Goal: Use online tool/utility: Utilize a website feature to perform a specific function

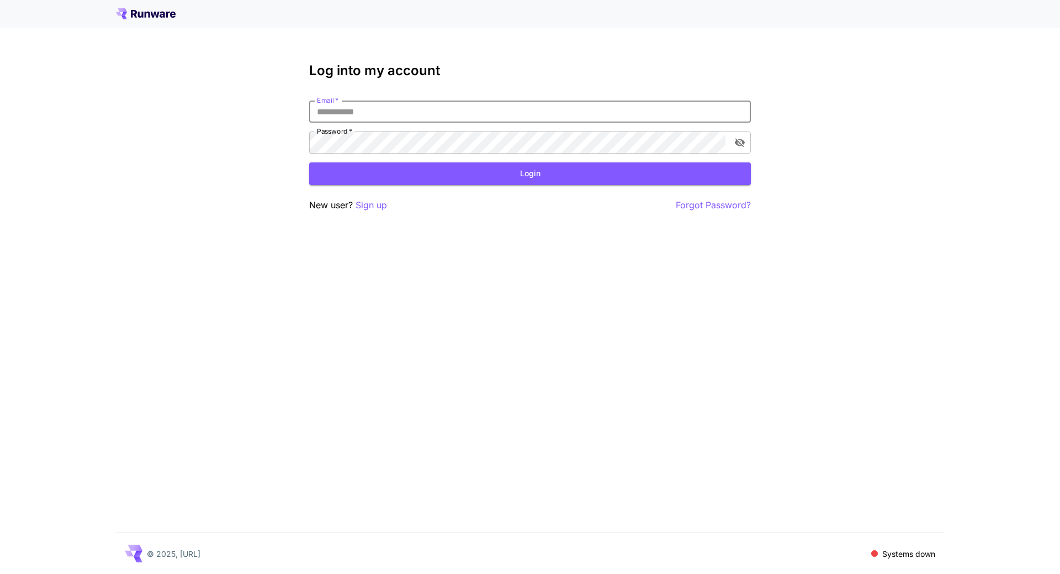
click at [433, 112] on input "Email   *" at bounding box center [530, 111] width 442 height 22
type input "**********"
click at [471, 171] on button "Login" at bounding box center [530, 173] width 442 height 23
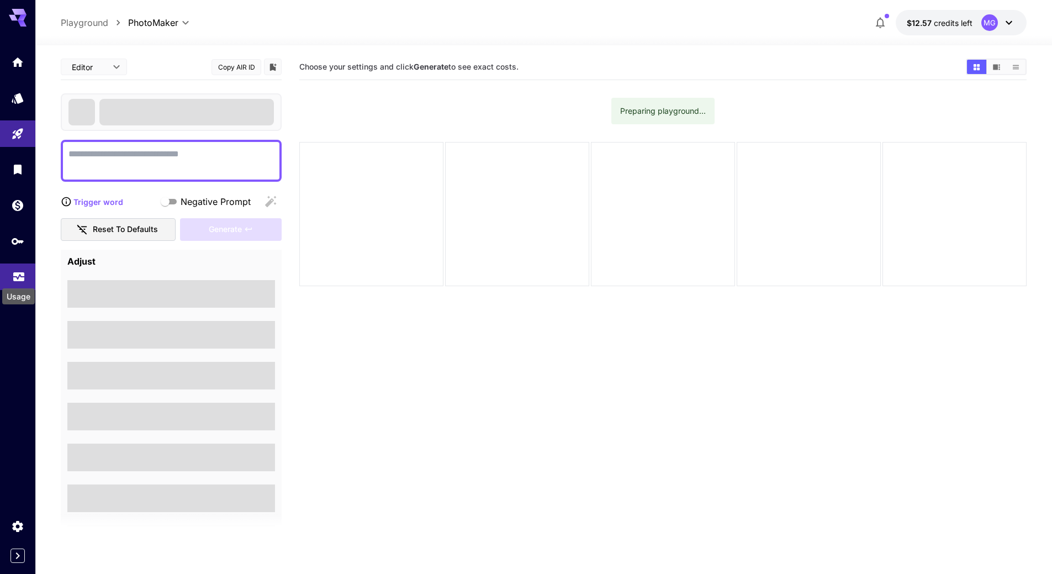
click at [17, 273] on icon "Usage" at bounding box center [18, 273] width 11 height 6
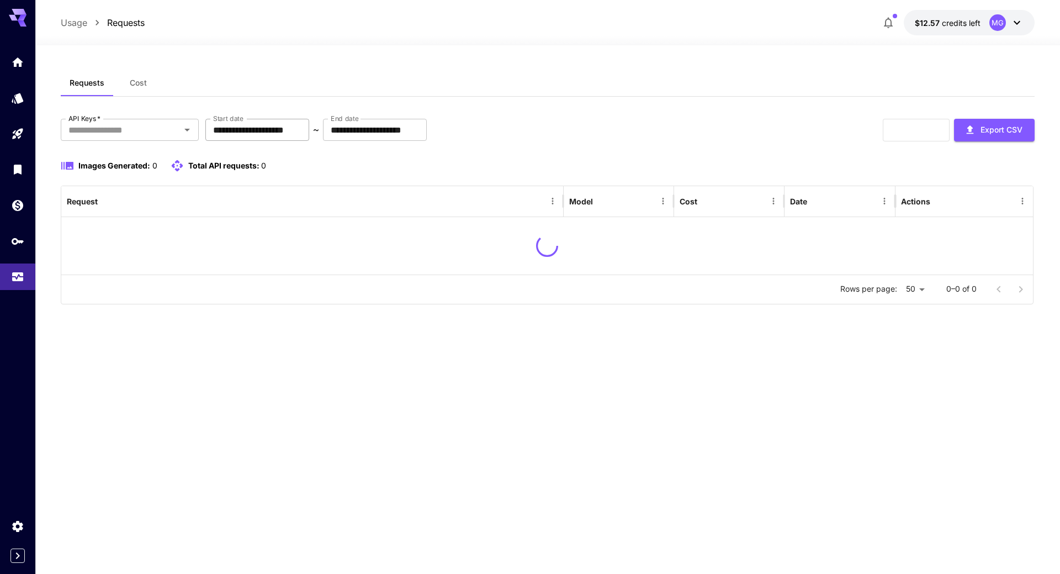
click at [309, 124] on input "**********" at bounding box center [257, 130] width 104 height 22
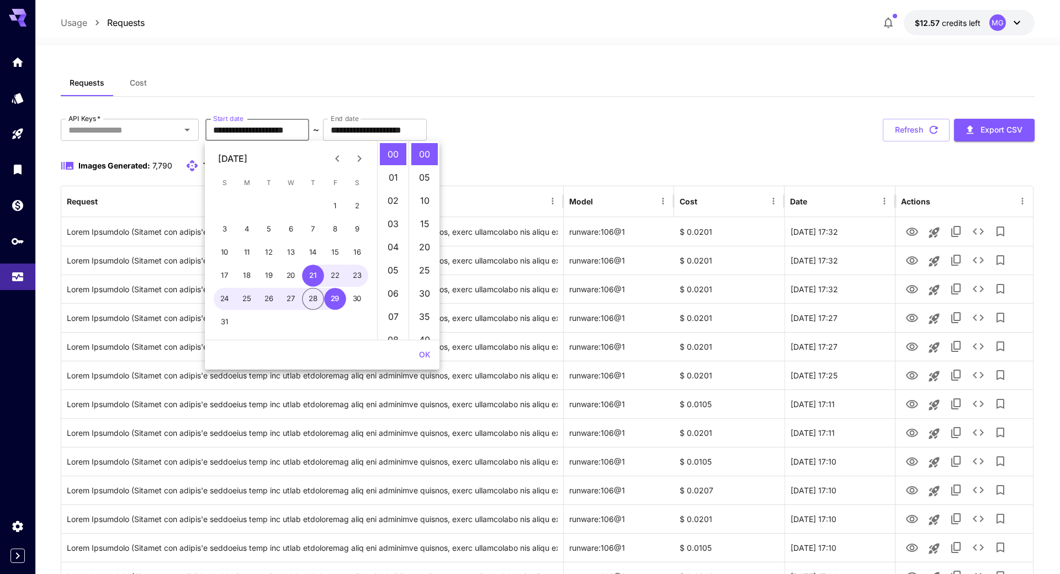
click at [309, 131] on input "**********" at bounding box center [257, 130] width 104 height 22
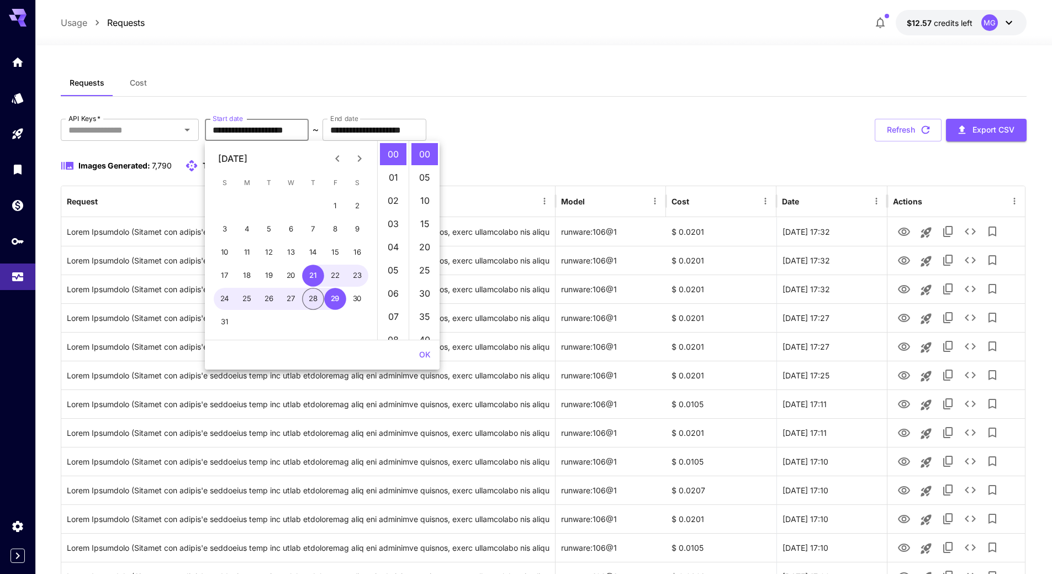
click at [317, 297] on button "28" at bounding box center [313, 299] width 22 height 22
type input "**********"
click at [423, 354] on button "OK" at bounding box center [425, 355] width 20 height 20
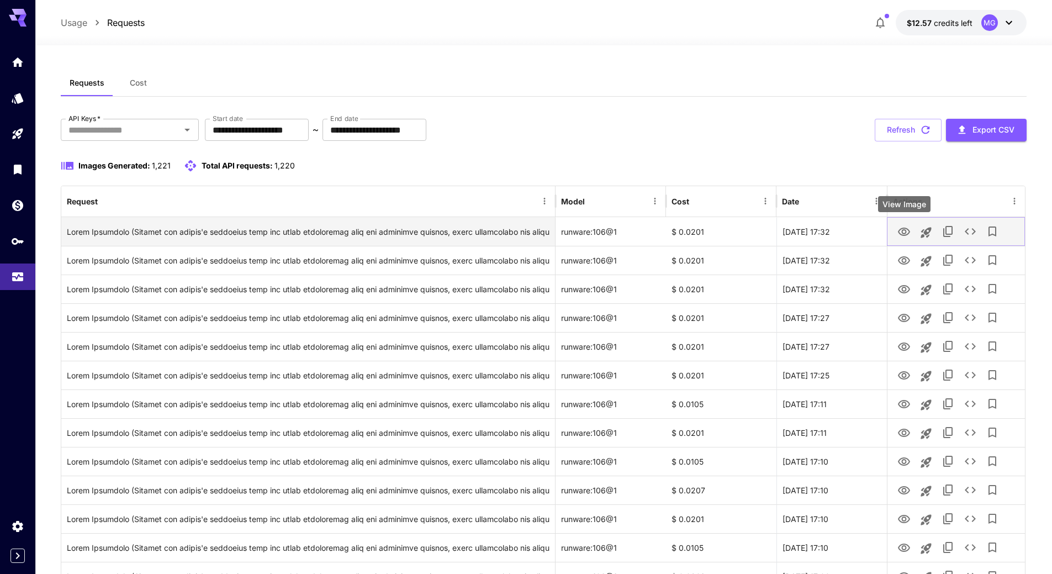
click at [905, 231] on icon "View Image" at bounding box center [903, 231] width 13 height 13
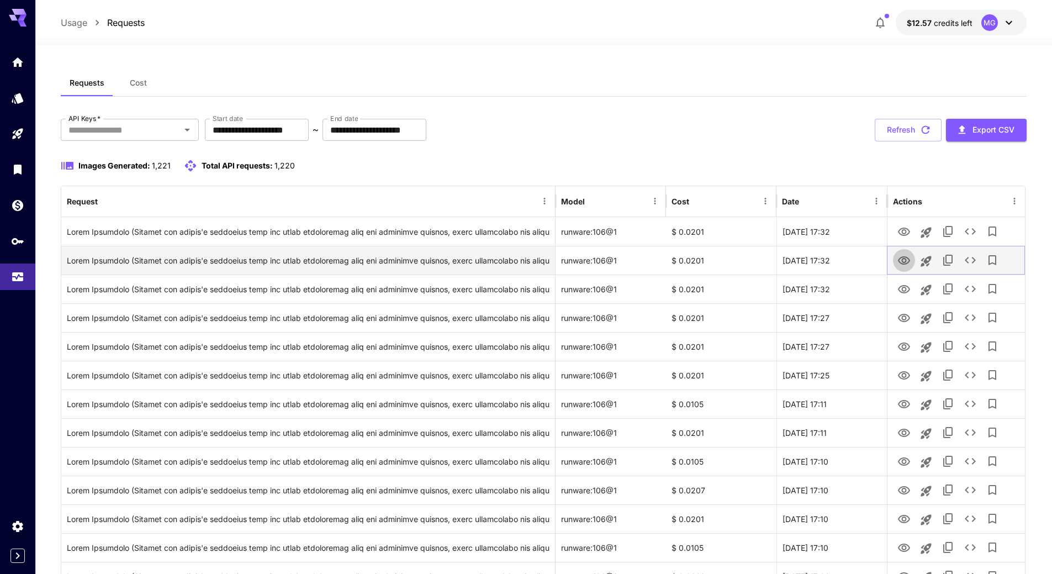
click at [903, 260] on icon "View Image" at bounding box center [903, 260] width 13 height 13
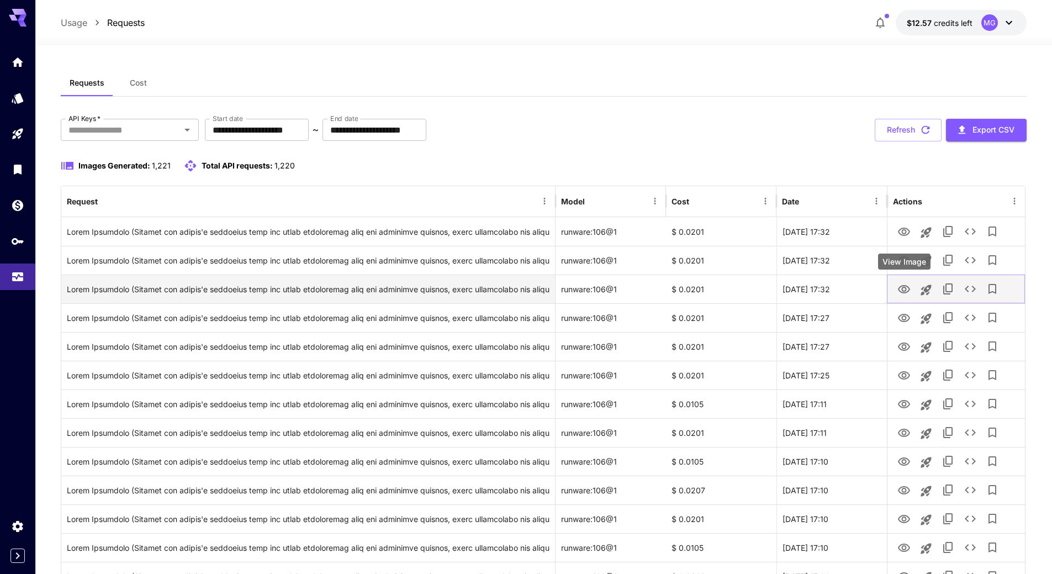
click at [910, 286] on icon "View Image" at bounding box center [903, 289] width 13 height 13
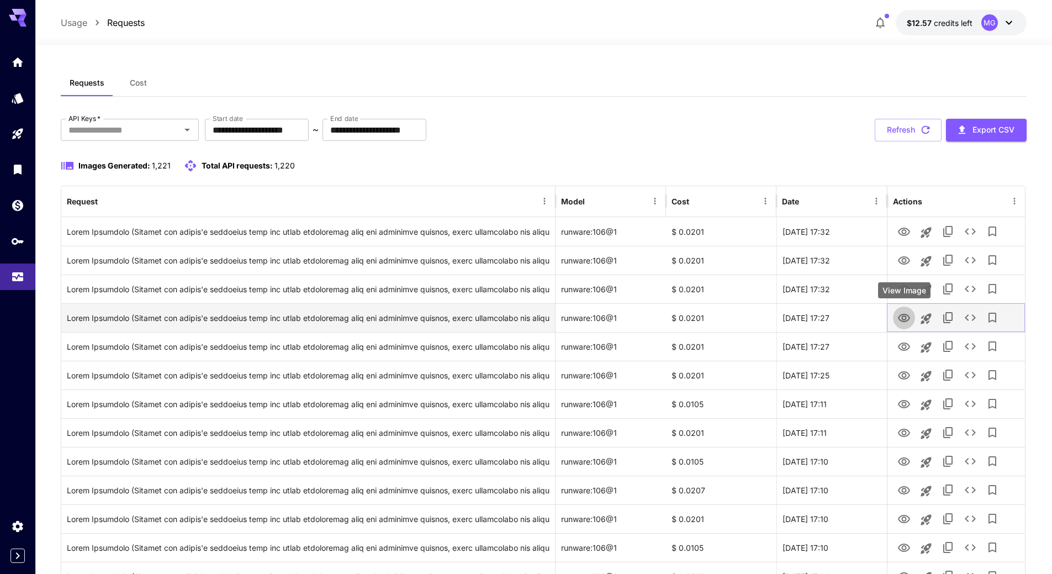
click at [907, 315] on icon "View Image" at bounding box center [904, 318] width 12 height 8
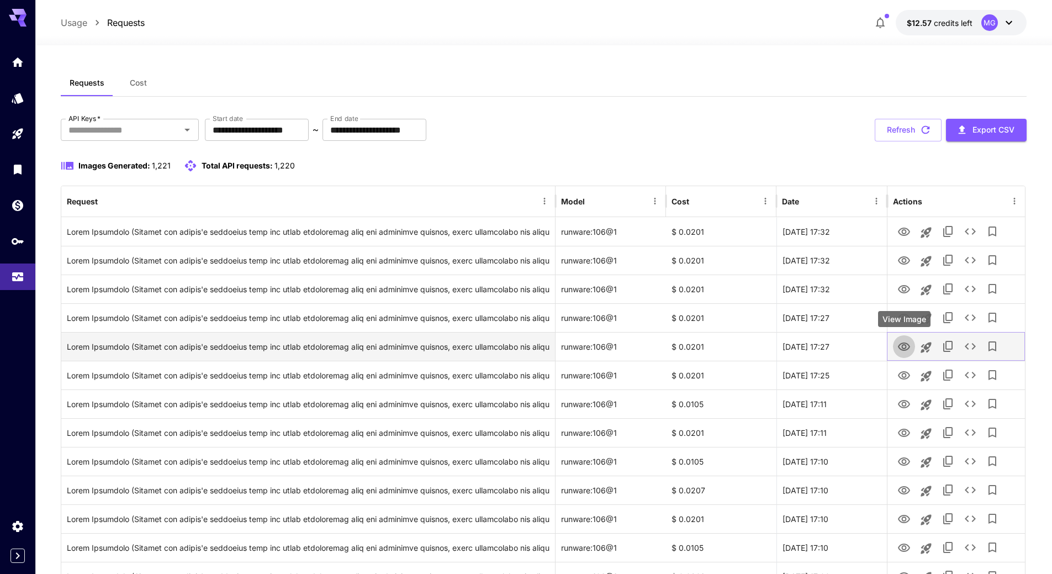
click at [902, 345] on icon "View Image" at bounding box center [903, 346] width 13 height 13
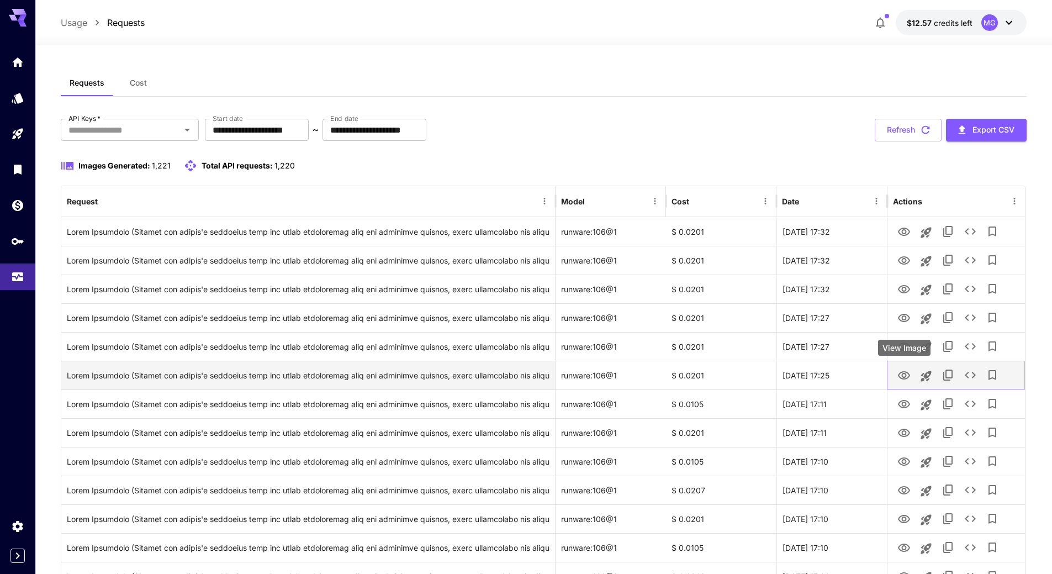
click at [906, 379] on icon "View Image" at bounding box center [904, 375] width 12 height 8
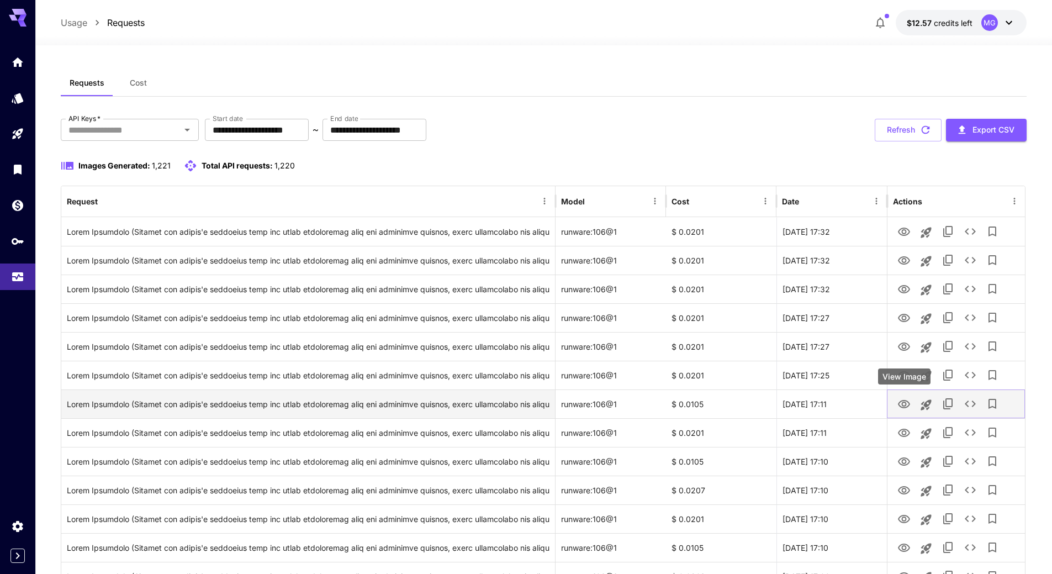
click at [902, 401] on icon "View Image" at bounding box center [904, 404] width 12 height 8
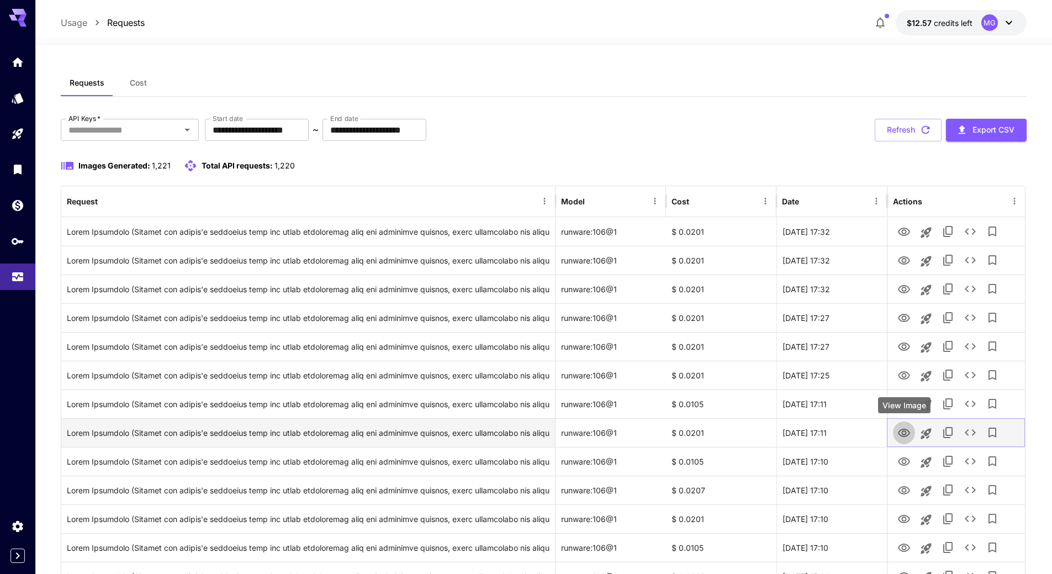
click at [906, 432] on icon "View Image" at bounding box center [904, 432] width 12 height 8
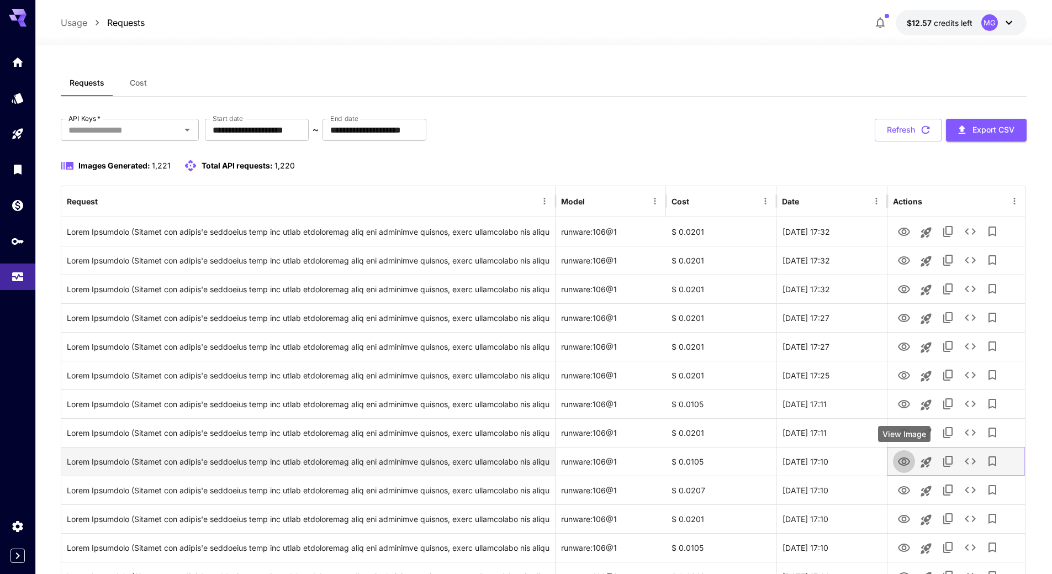
click at [903, 462] on icon "View Image" at bounding box center [903, 461] width 13 height 13
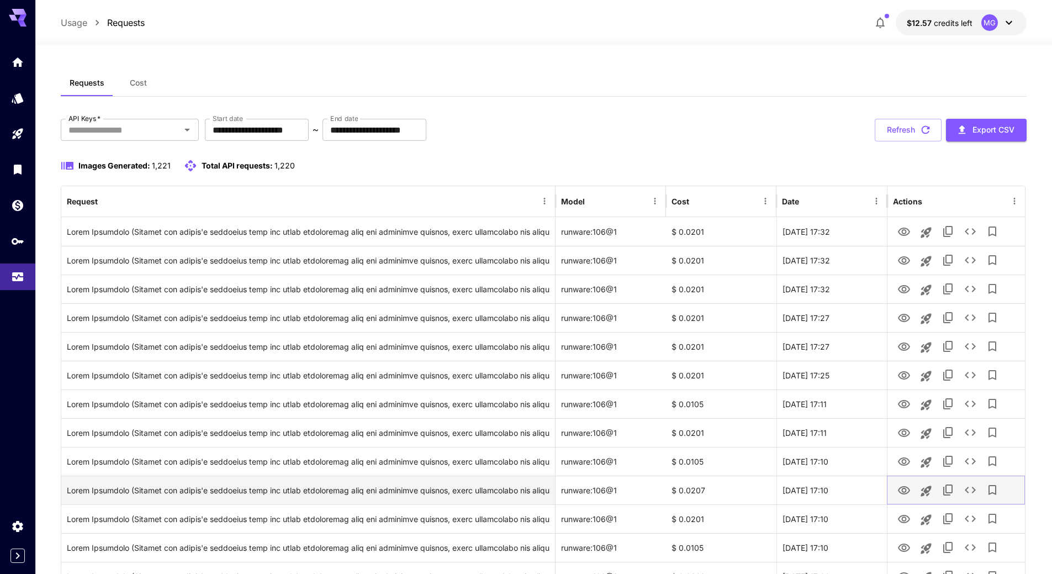
click at [903, 490] on icon "View Image" at bounding box center [903, 490] width 13 height 13
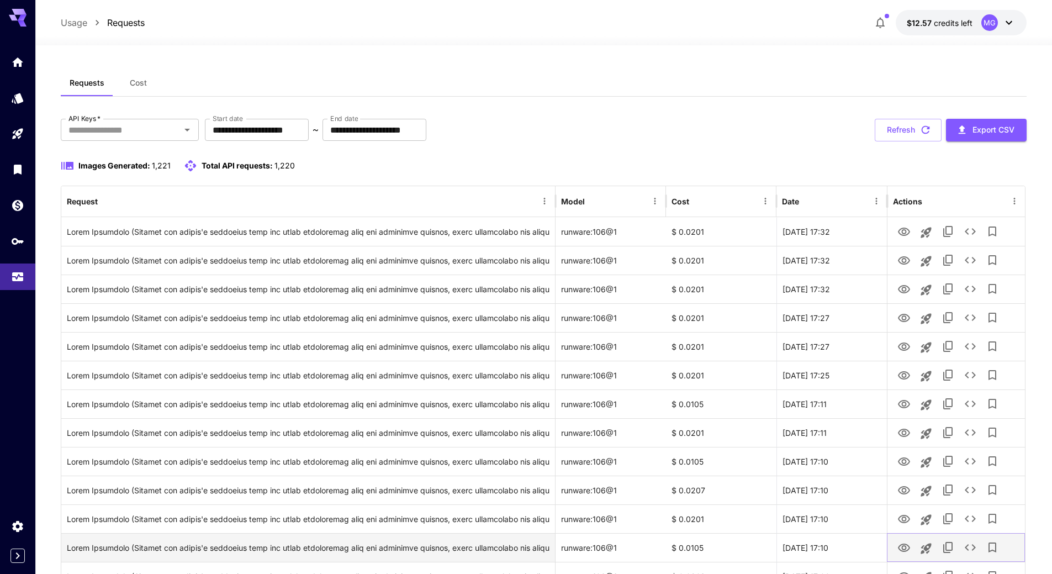
click at [905, 544] on icon "View Image" at bounding box center [903, 547] width 13 height 13
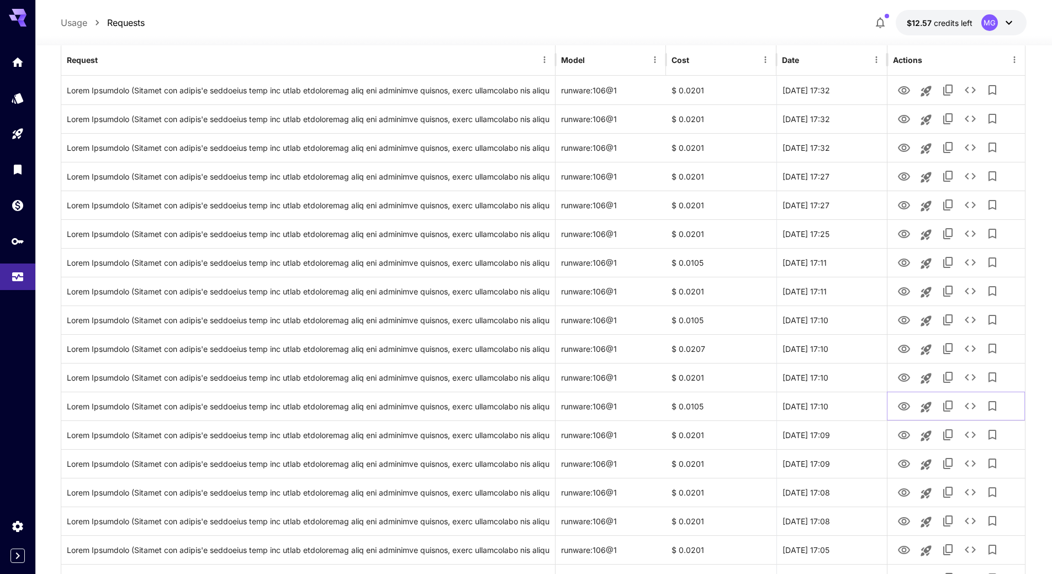
scroll to position [166, 0]
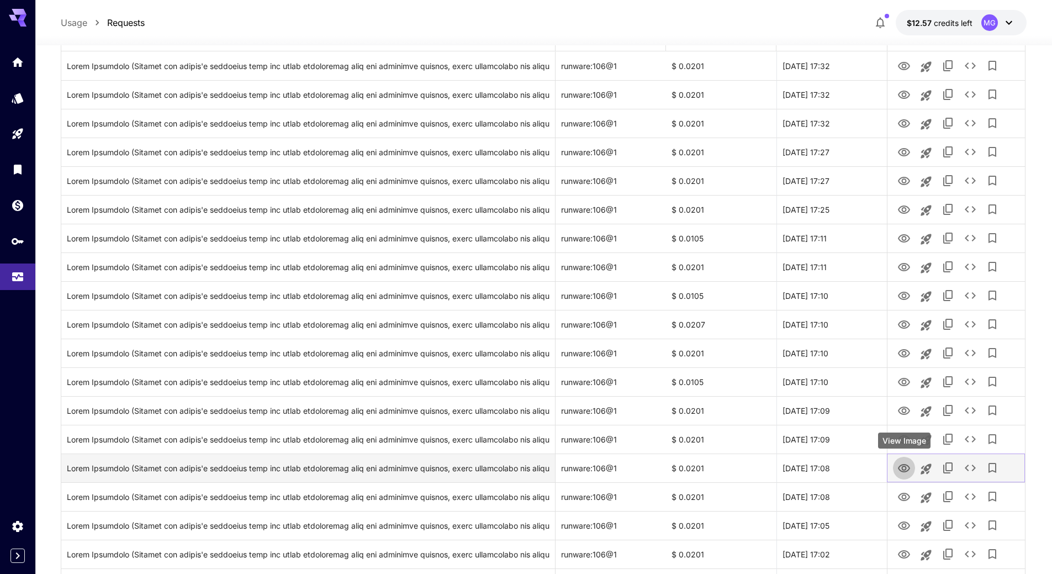
click at [906, 463] on icon "View Image" at bounding box center [903, 468] width 13 height 13
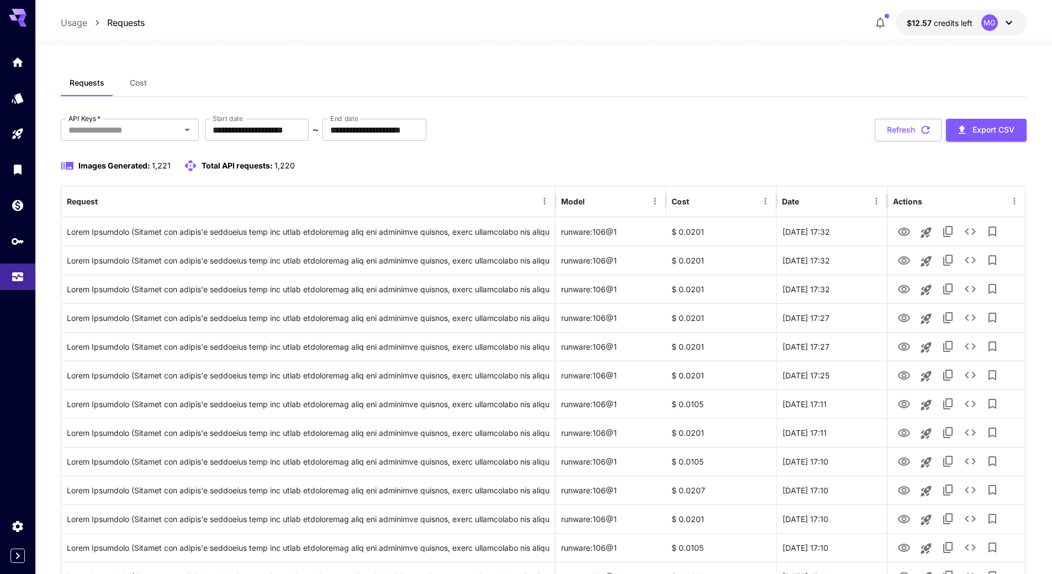
click at [18, 17] on icon at bounding box center [18, 18] width 18 height 18
click at [24, 17] on icon at bounding box center [22, 18] width 9 height 6
click at [18, 66] on div "Home" at bounding box center [18, 78] width 32 height 25
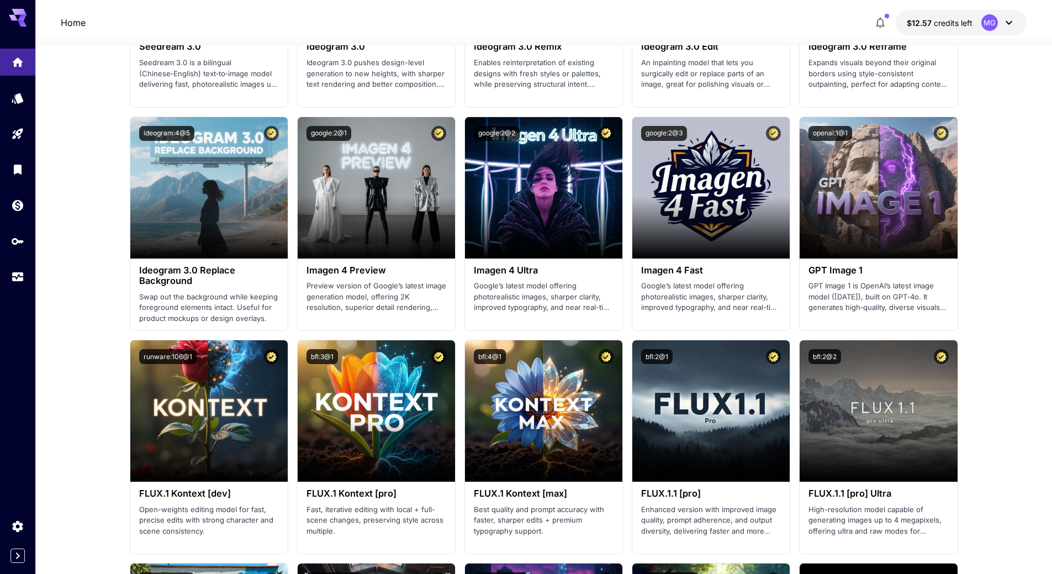
scroll to position [1921, 0]
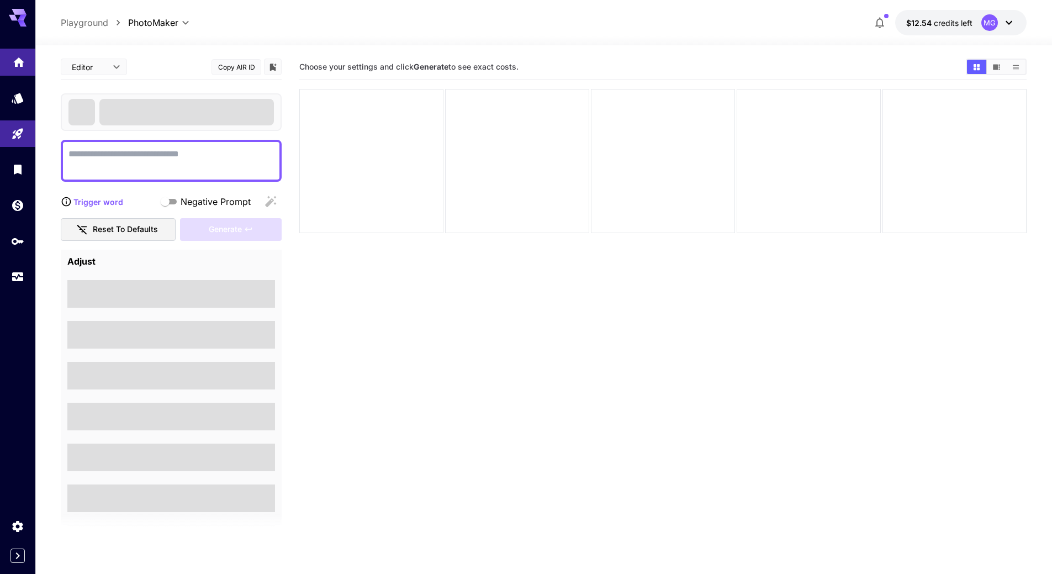
click at [26, 62] on link at bounding box center [17, 62] width 35 height 27
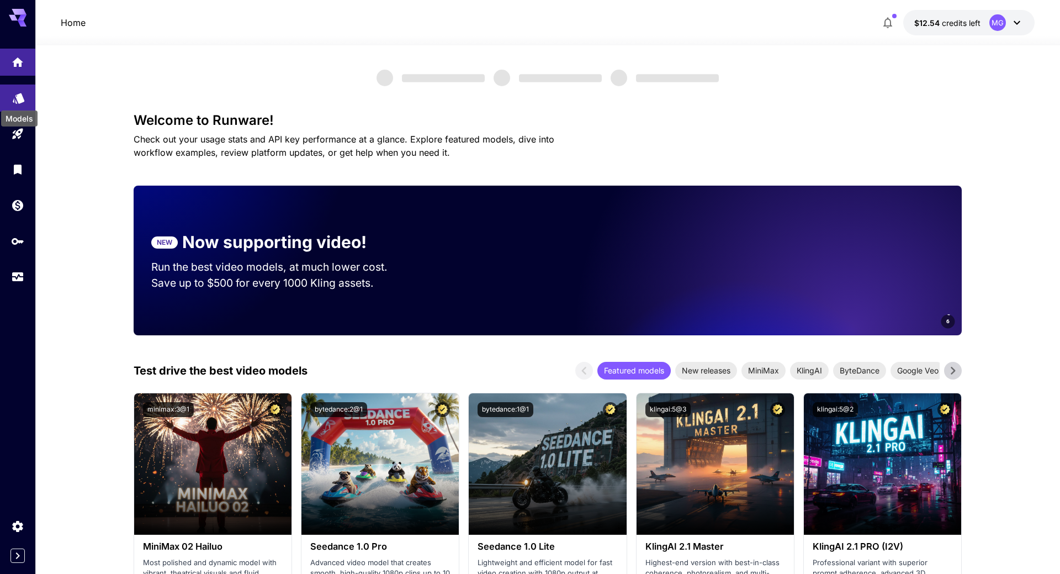
click at [17, 100] on icon "Models" at bounding box center [18, 94] width 13 height 13
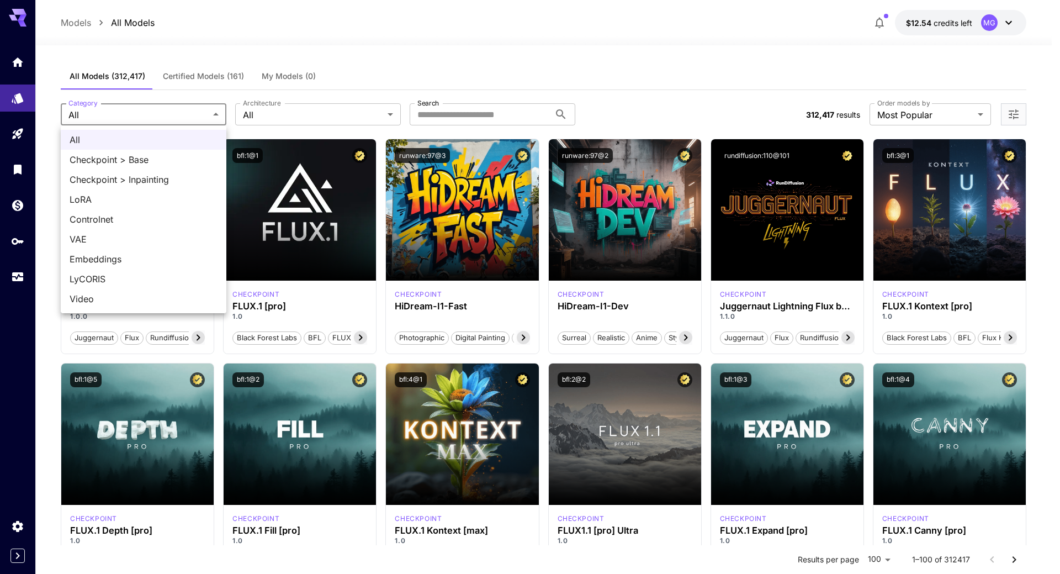
click at [297, 113] on div at bounding box center [530, 287] width 1060 height 574
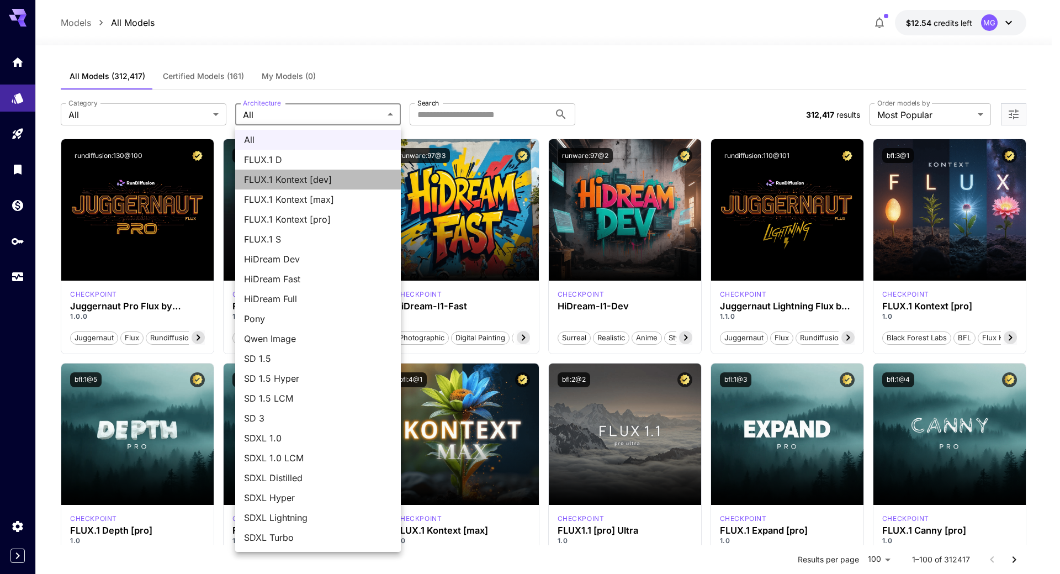
click at [289, 177] on span "FLUX.1 Kontext [dev]" at bounding box center [318, 179] width 148 height 13
type input "**********"
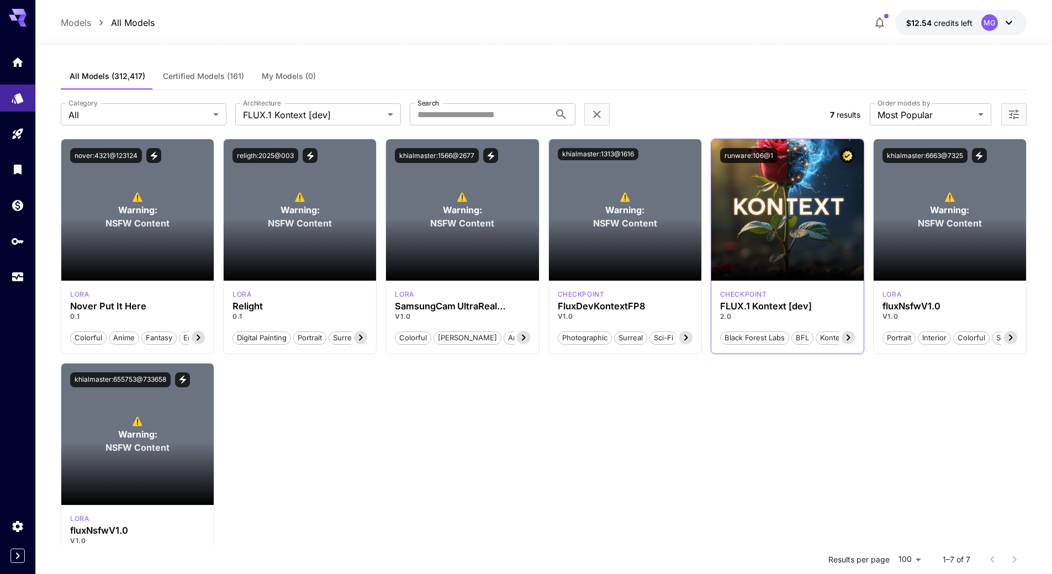
click at [846, 338] on icon at bounding box center [847, 337] width 13 height 13
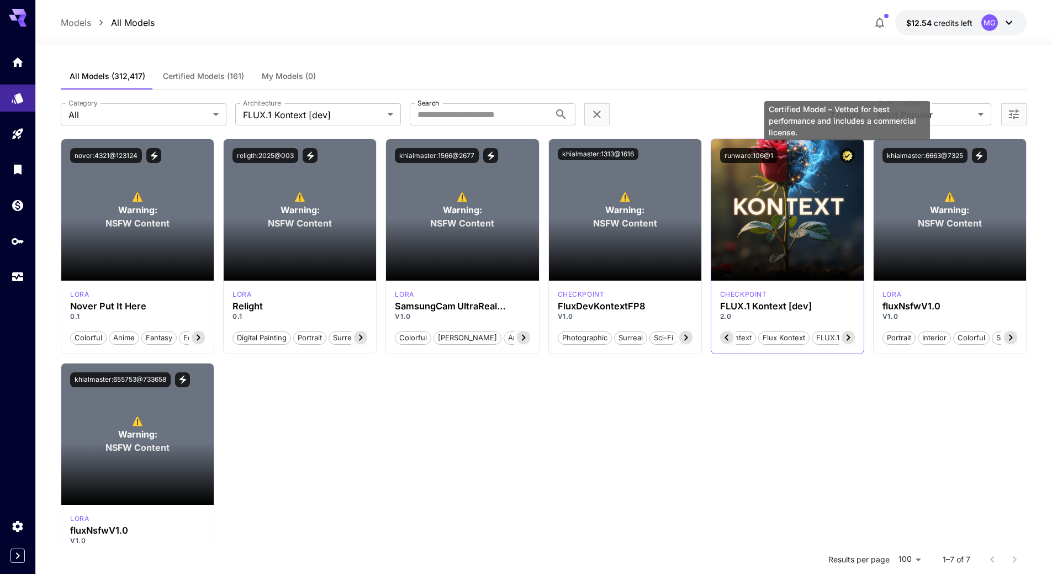
click at [851, 153] on icon "Certified Model – Vetted for best performance and includes a commercial license." at bounding box center [847, 156] width 10 height 10
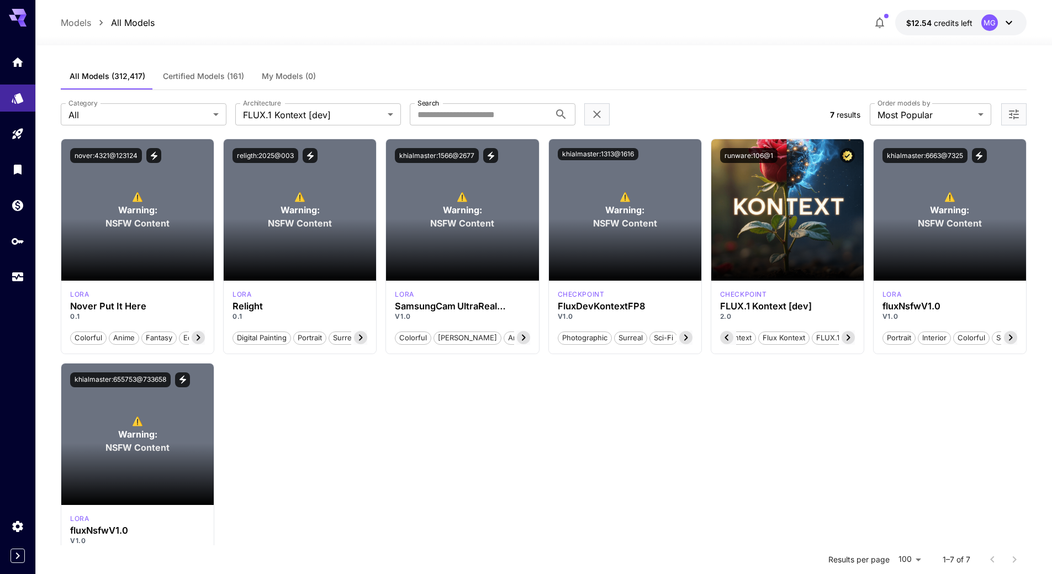
click at [727, 338] on icon at bounding box center [726, 338] width 4 height 6
click at [18, 60] on icon "Home" at bounding box center [18, 58] width 11 height 9
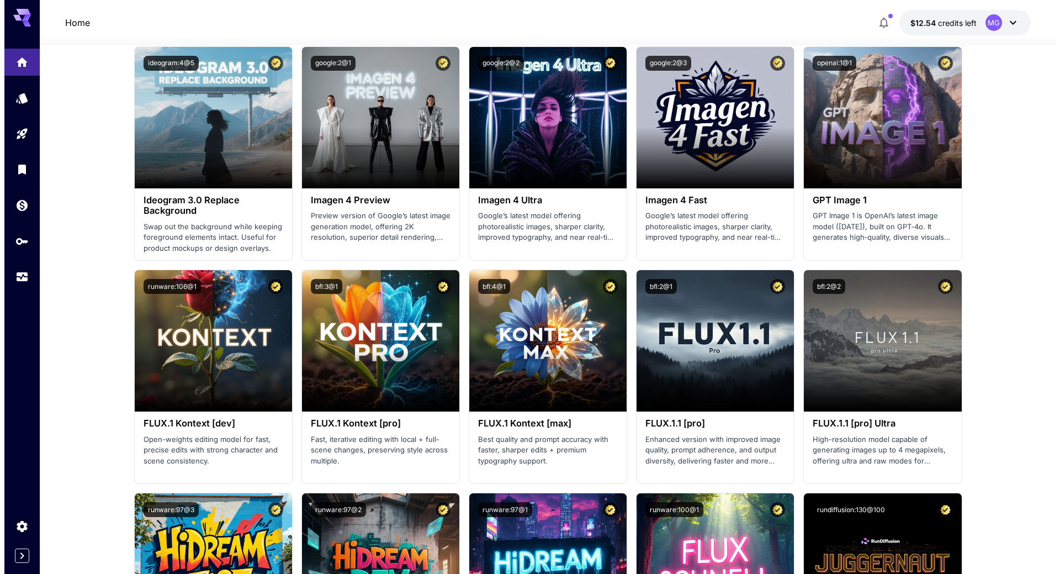
scroll to position [1630, 0]
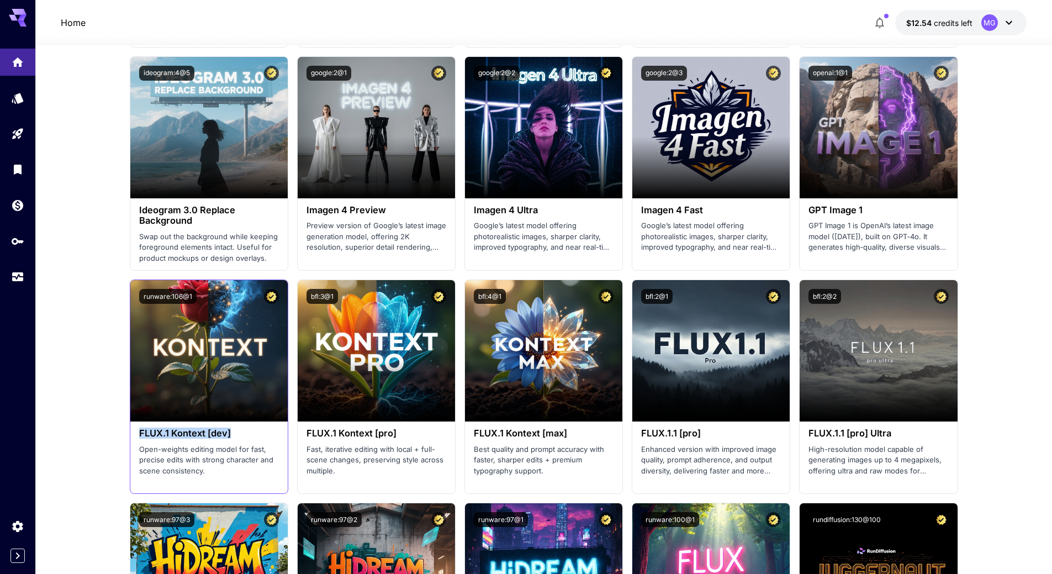
drag, startPoint x: 241, startPoint y: 431, endPoint x: 137, endPoint y: 432, distance: 103.3
click at [137, 432] on div "FLUX.1 Kontext [dev] Open-weights editing model for fast, precise edits with st…" at bounding box center [208, 451] width 157 height 61
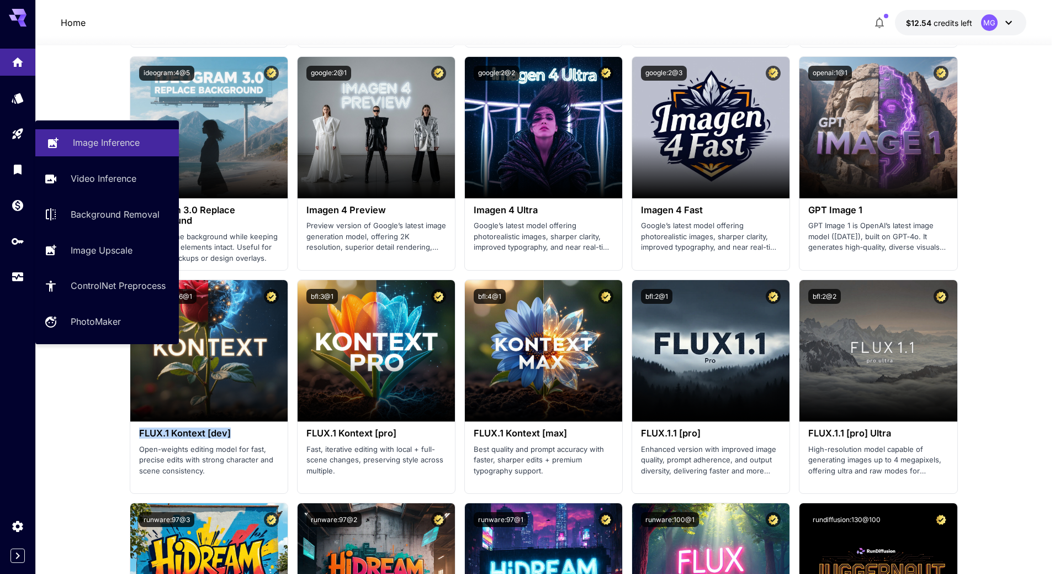
click at [71, 144] on link "Image Inference" at bounding box center [107, 142] width 144 height 27
